Goal: Check status: Check status

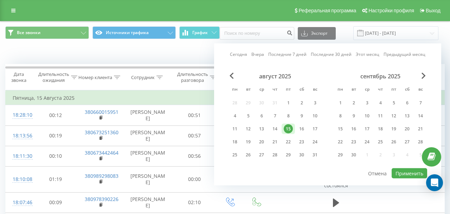
click at [247, 53] on link "Сегодня" at bounding box center [238, 54] width 17 height 7
click at [401, 177] on button "Применить" at bounding box center [409, 173] width 35 height 10
type input "[DATE] - [DATE]"
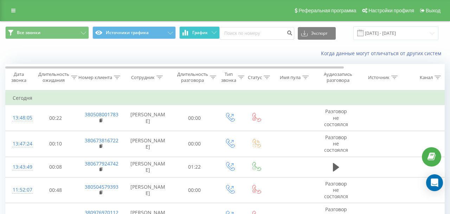
click at [183, 33] on icon at bounding box center [182, 33] width 1 height 3
